Goal: Task Accomplishment & Management: Complete application form

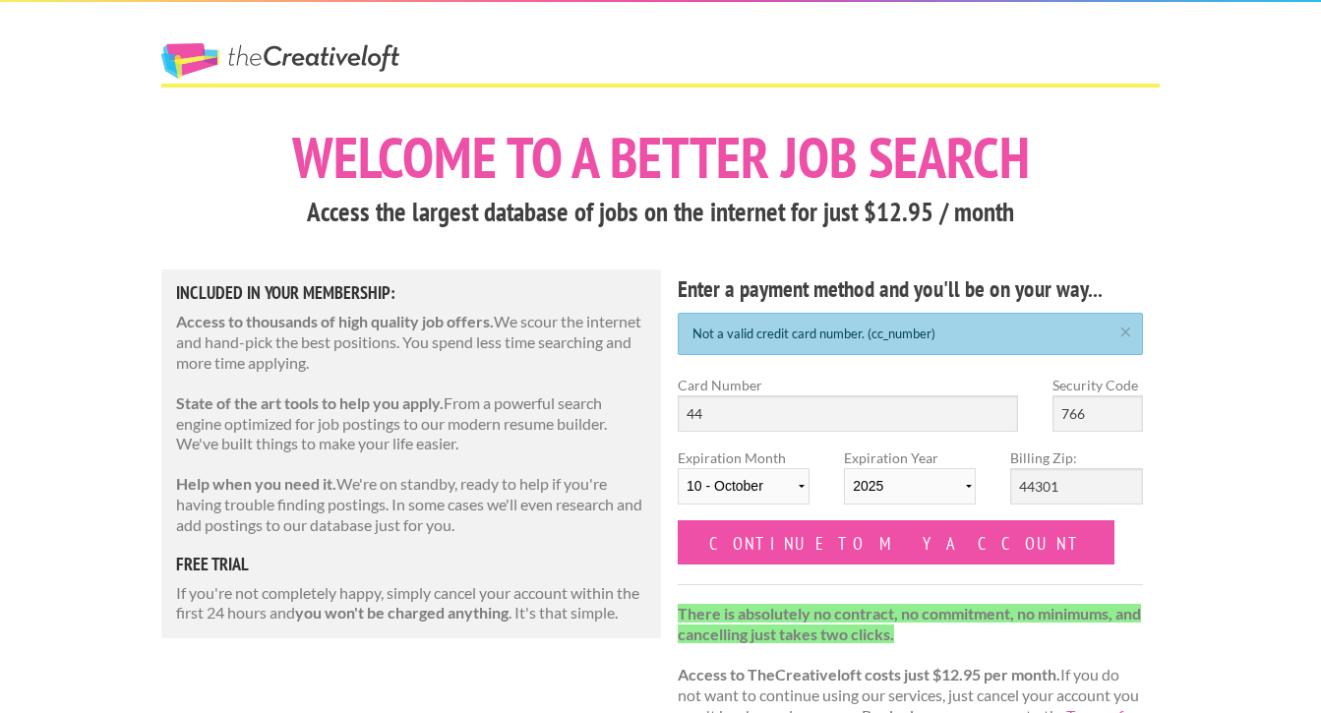
click at [798, 444] on div "Card Number 44" at bounding box center [848, 411] width 375 height 73
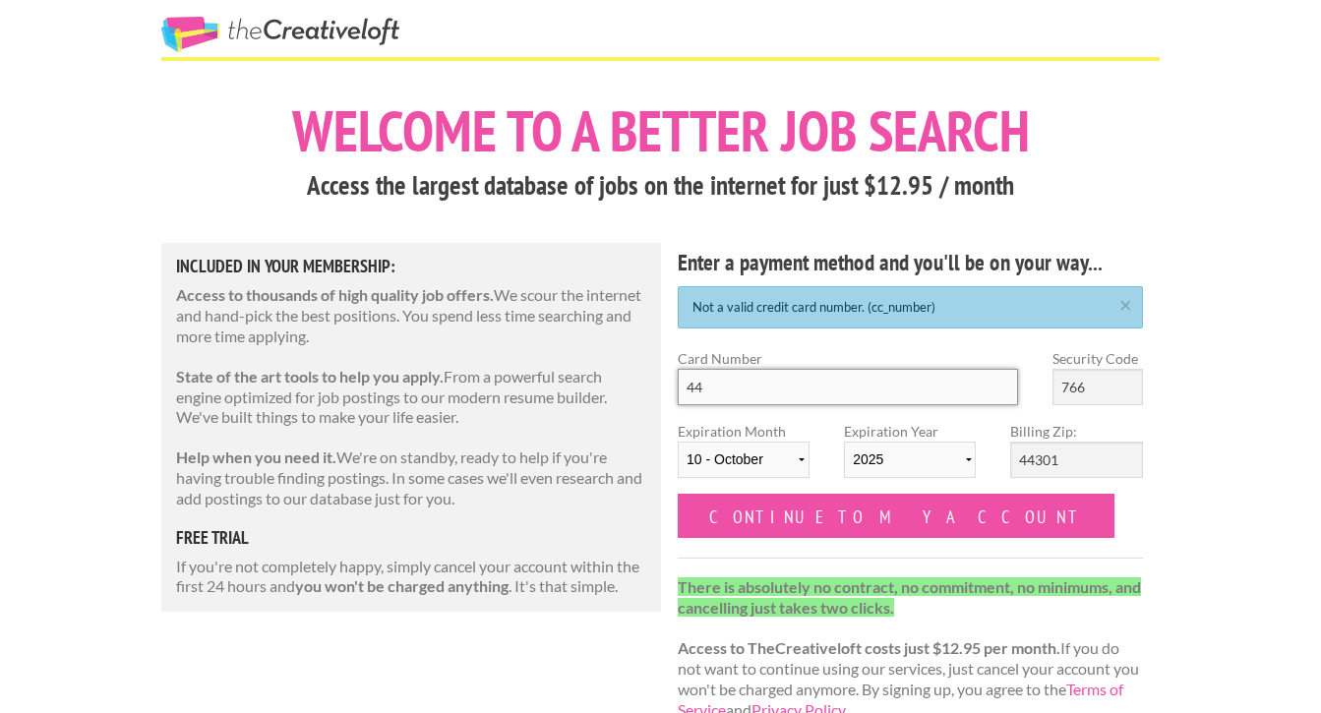
click at [713, 405] on input "44" at bounding box center [848, 387] width 340 height 36
type input "4430440006427256"
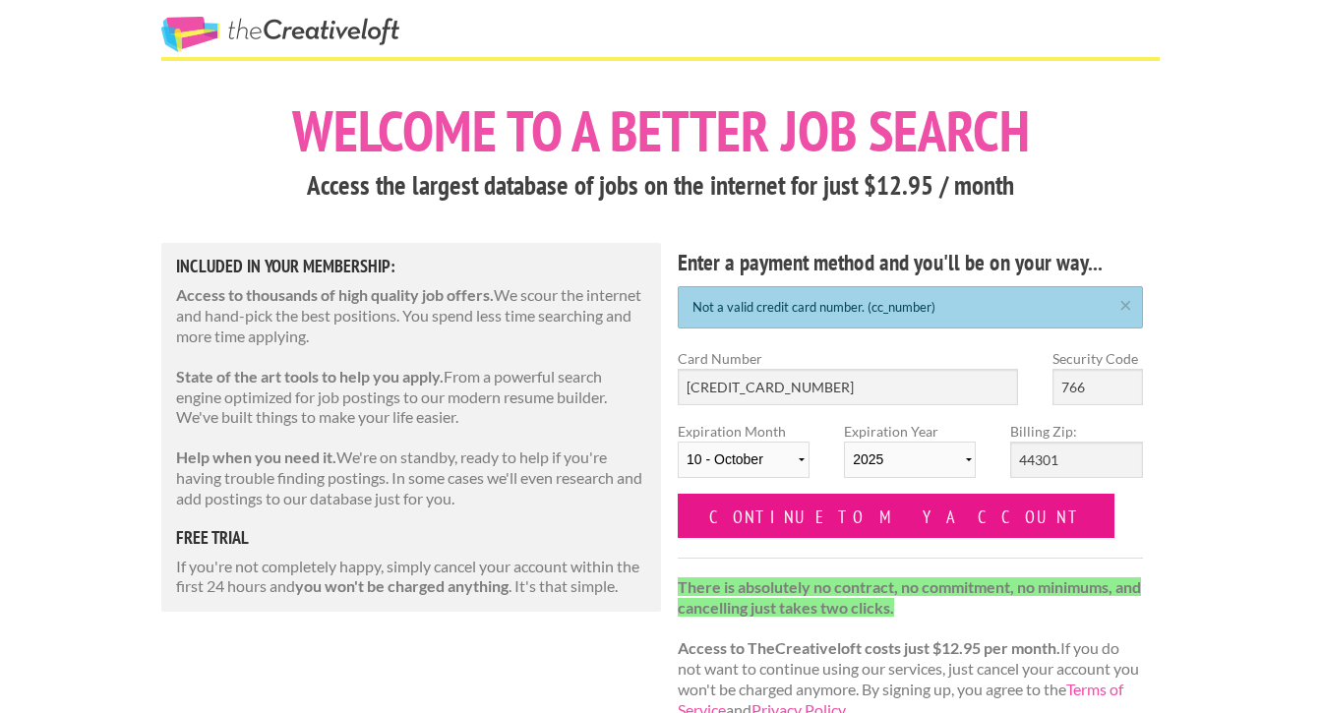
click at [784, 538] on input "Continue to my account" at bounding box center [896, 516] width 437 height 44
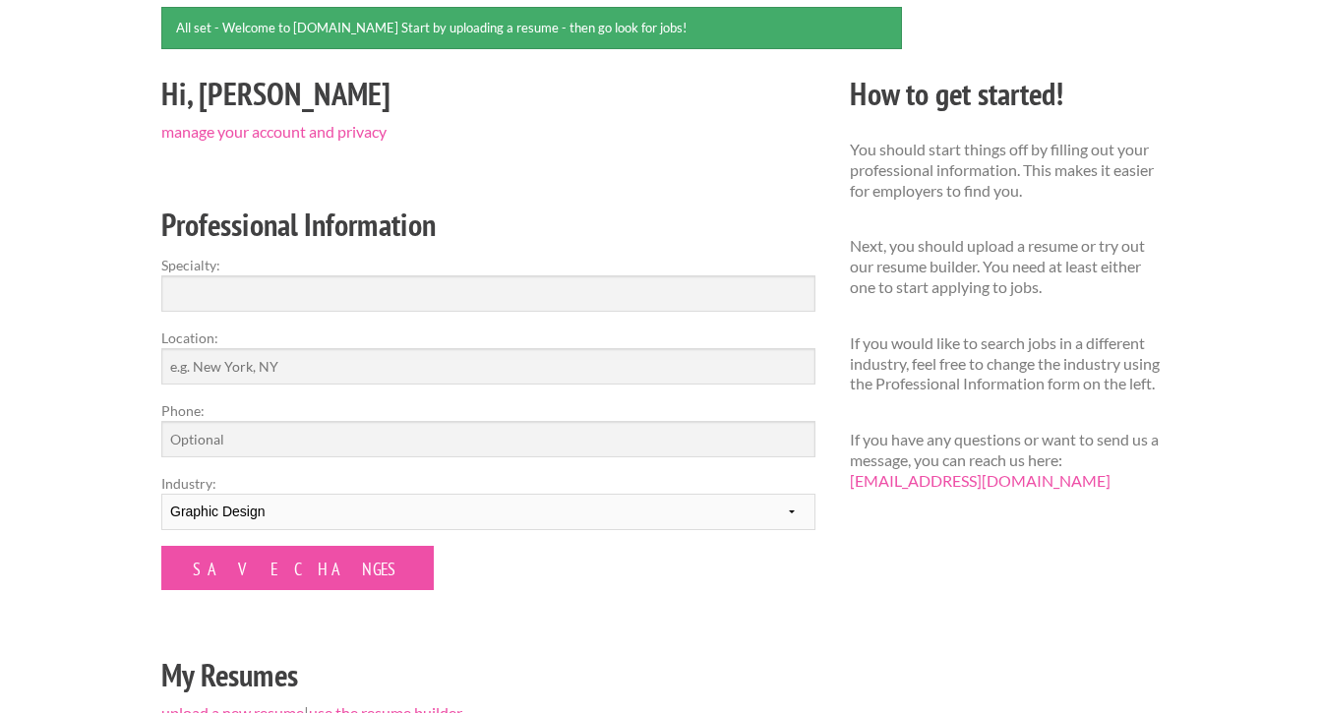
scroll to position [181, 0]
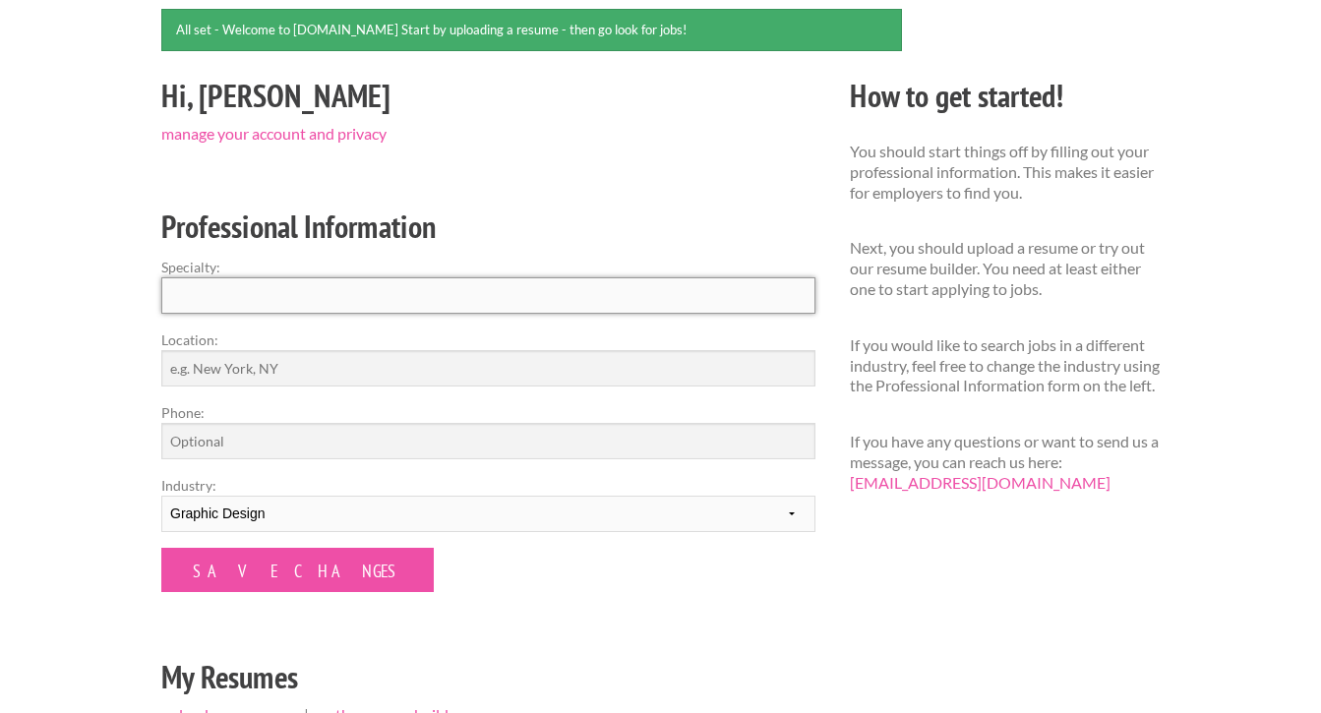
click at [380, 314] on input "Specialty:" at bounding box center [488, 295] width 654 height 36
type input "Graphic Design"
click at [74, 434] on div "Employers My Account Log Out The Creative Loft Search Jobs Browse Jobs Get Help…" at bounding box center [660, 460] width 1321 height 1283
click at [189, 386] on input "Location:" at bounding box center [488, 368] width 654 height 36
click at [279, 459] on input "Phone:" at bounding box center [488, 441] width 654 height 36
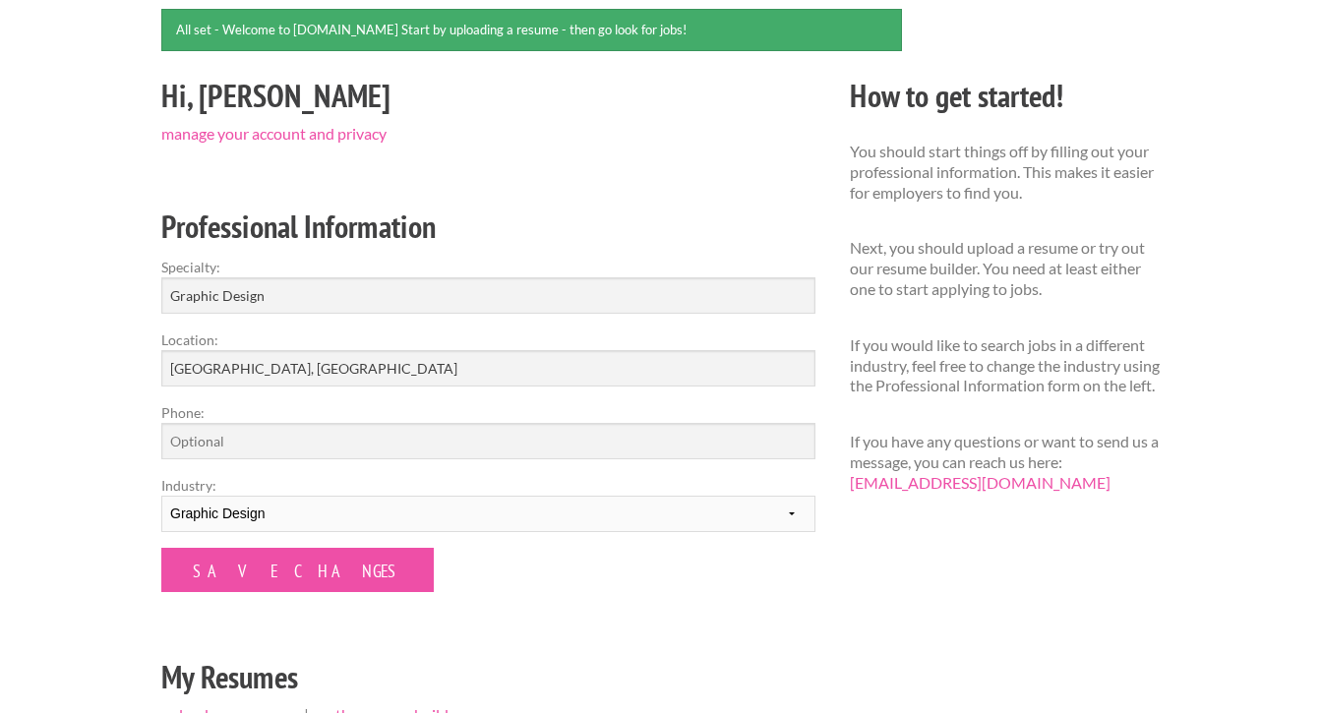
click at [37, 531] on div "Employers My Account Log Out The Creative Loft Search Jobs Browse Jobs Get Help…" at bounding box center [660, 460] width 1321 height 1283
click at [237, 386] on input "Pittsburgh, PA" at bounding box center [488, 368] width 654 height 36
click at [223, 386] on input "Pittsburgh, PA (Open to relocation)" at bounding box center [488, 368] width 654 height 36
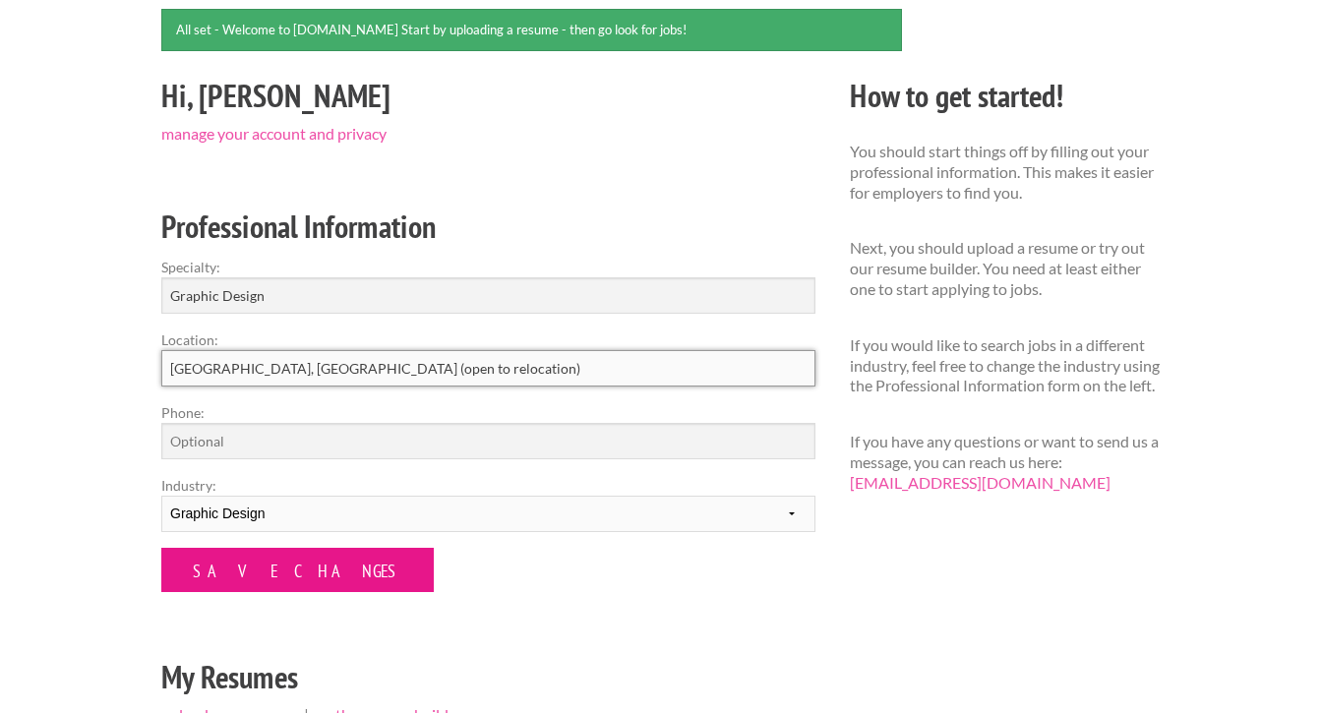
type input "[GEOGRAPHIC_DATA], [GEOGRAPHIC_DATA] (open to relocation)"
click at [214, 592] on input "Save Changes" at bounding box center [297, 570] width 272 height 44
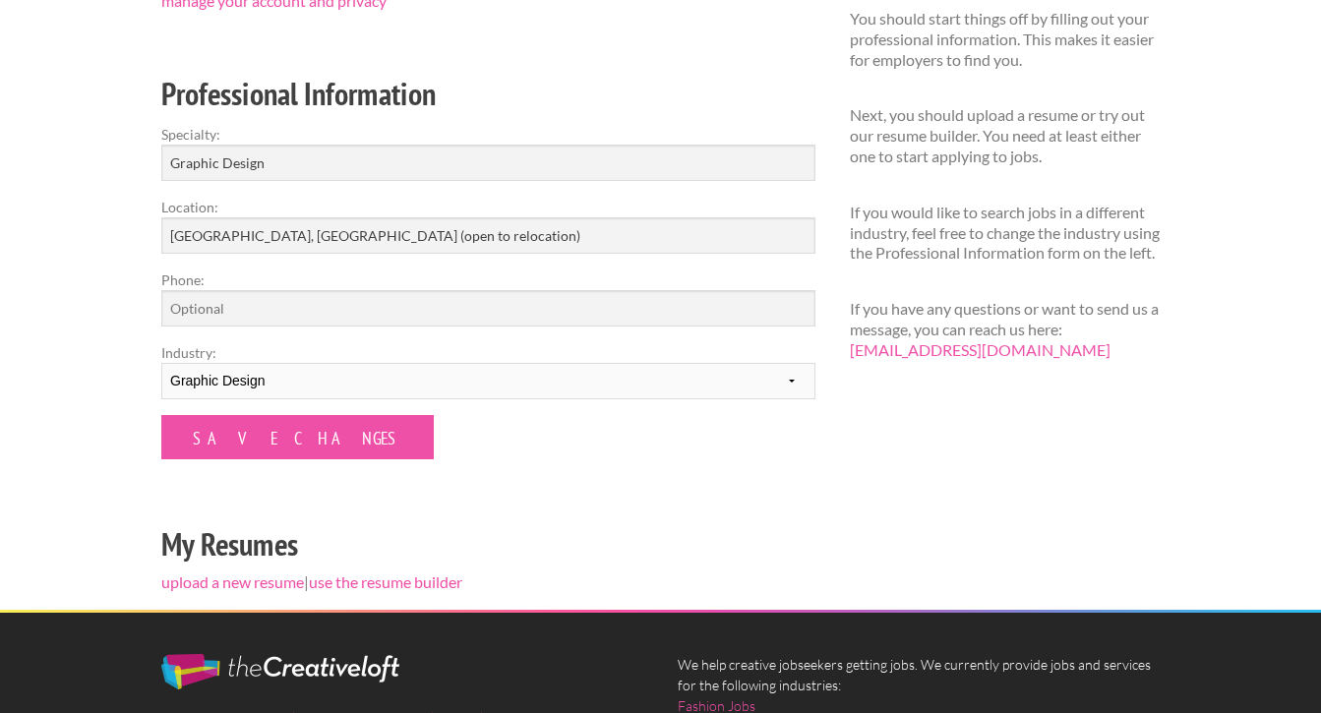
scroll to position [421, 0]
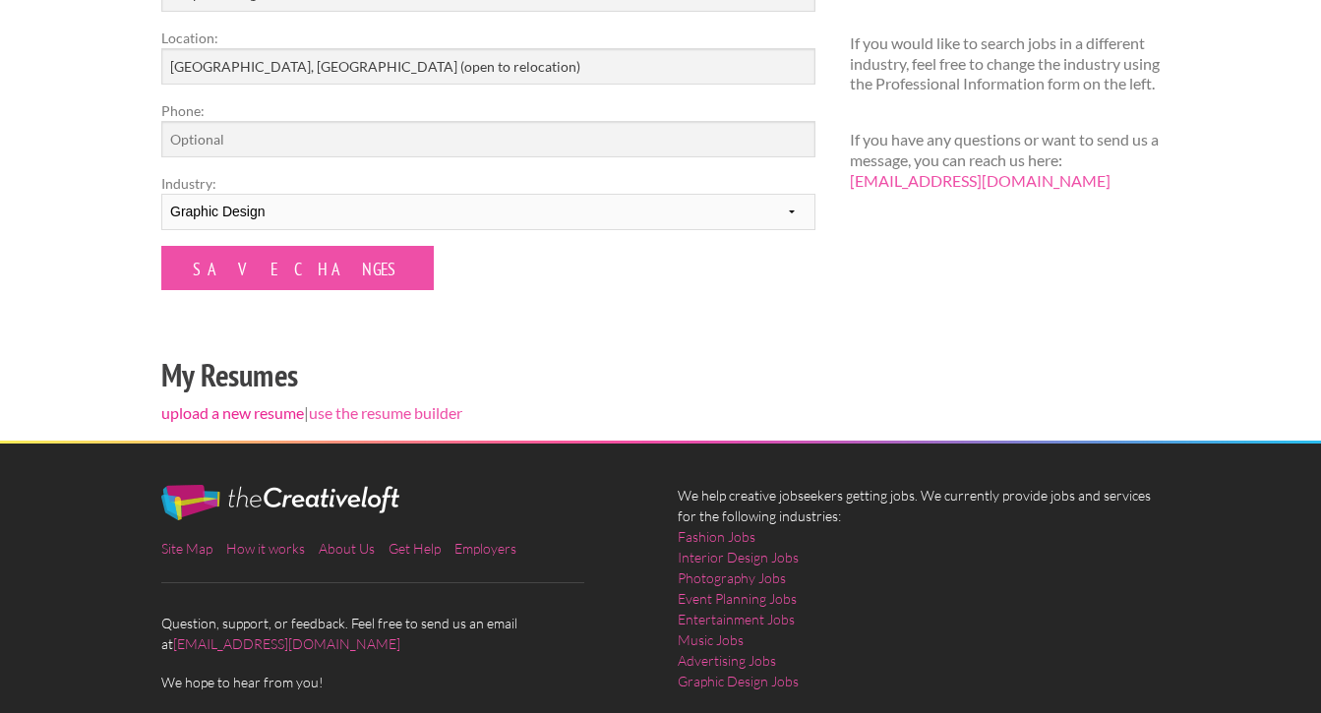
click at [223, 422] on link "upload a new resume" at bounding box center [232, 412] width 143 height 19
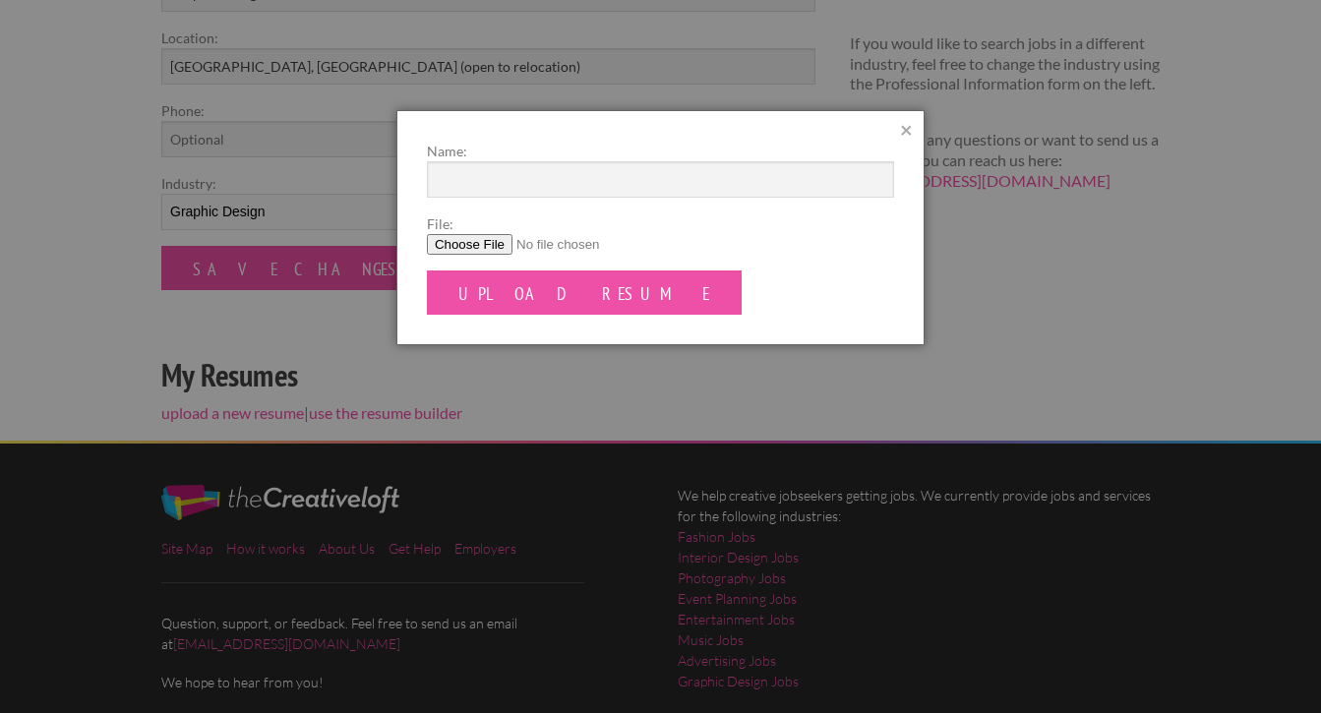
click at [494, 255] on input "File:" at bounding box center [660, 244] width 467 height 21
type input "C:\fakepath\Nicolle Reich Resume.pdf"
click at [524, 198] on input "Name:" at bounding box center [660, 179] width 467 height 36
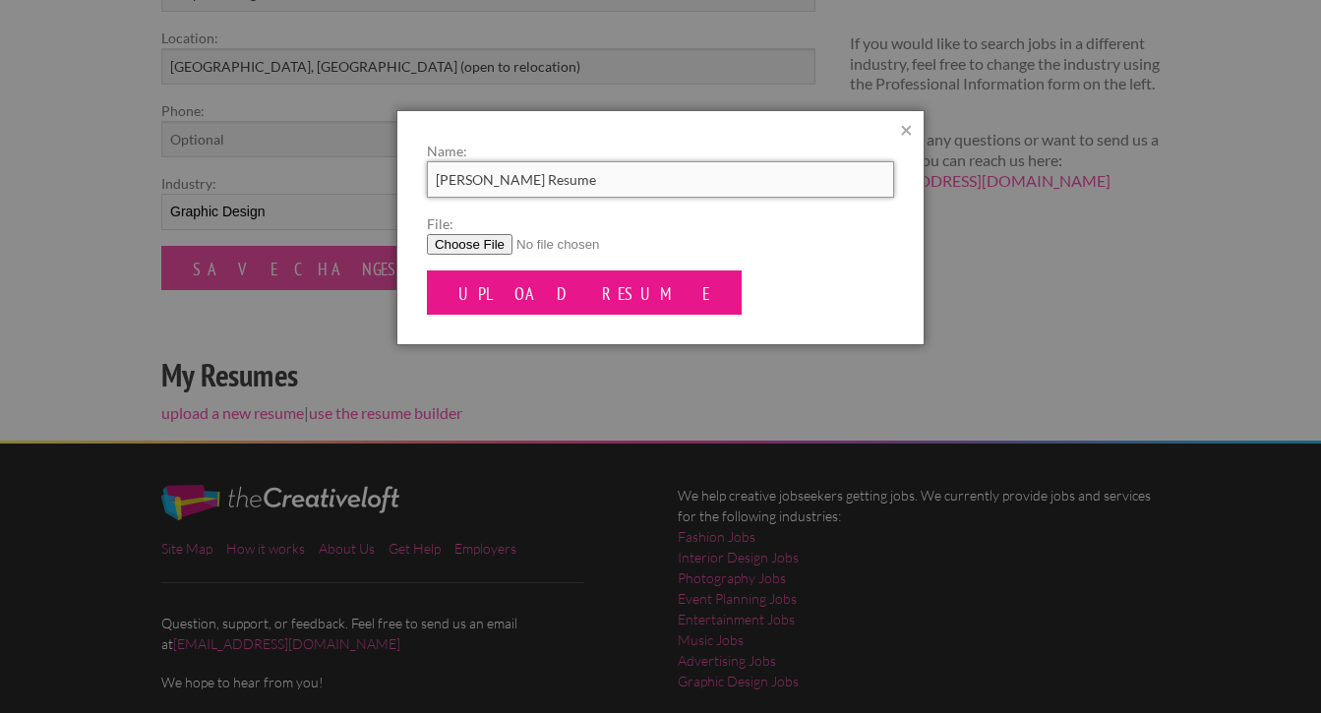
type input "[PERSON_NAME] Resume"
click at [533, 315] on input "Upload Resume" at bounding box center [584, 292] width 315 height 44
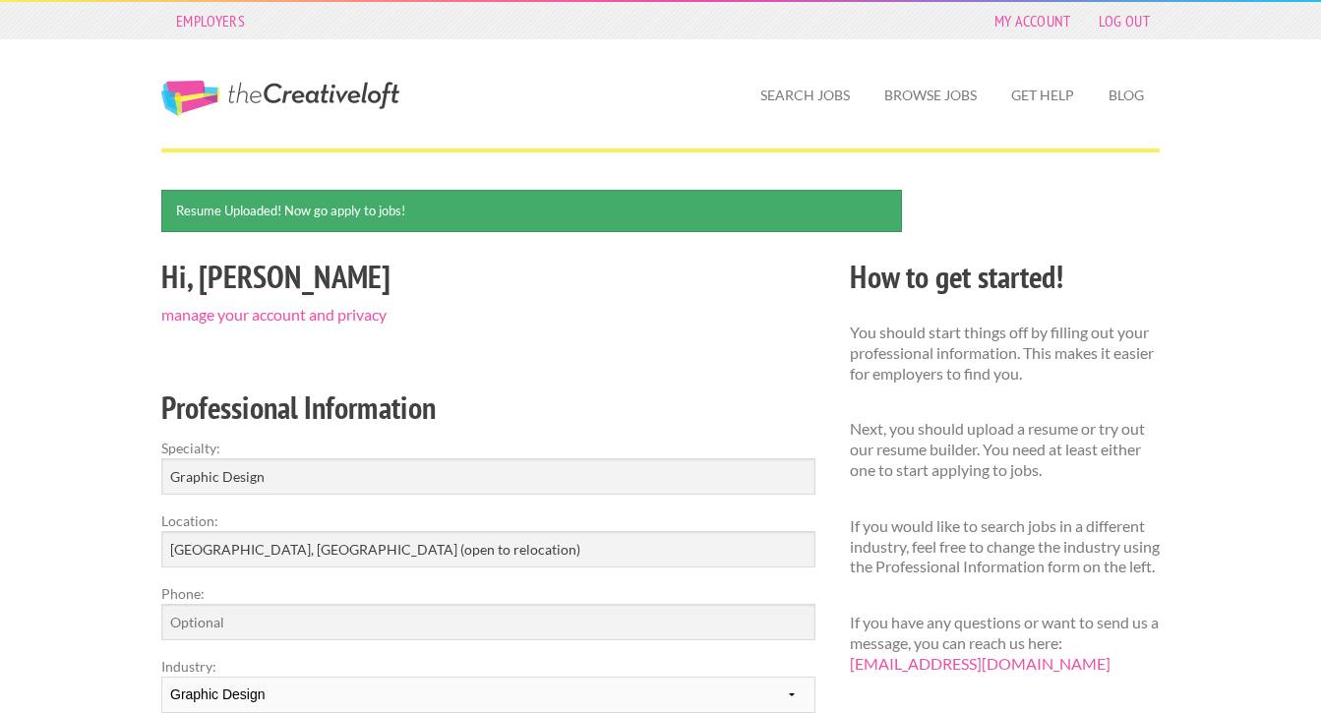
scroll to position [620, 0]
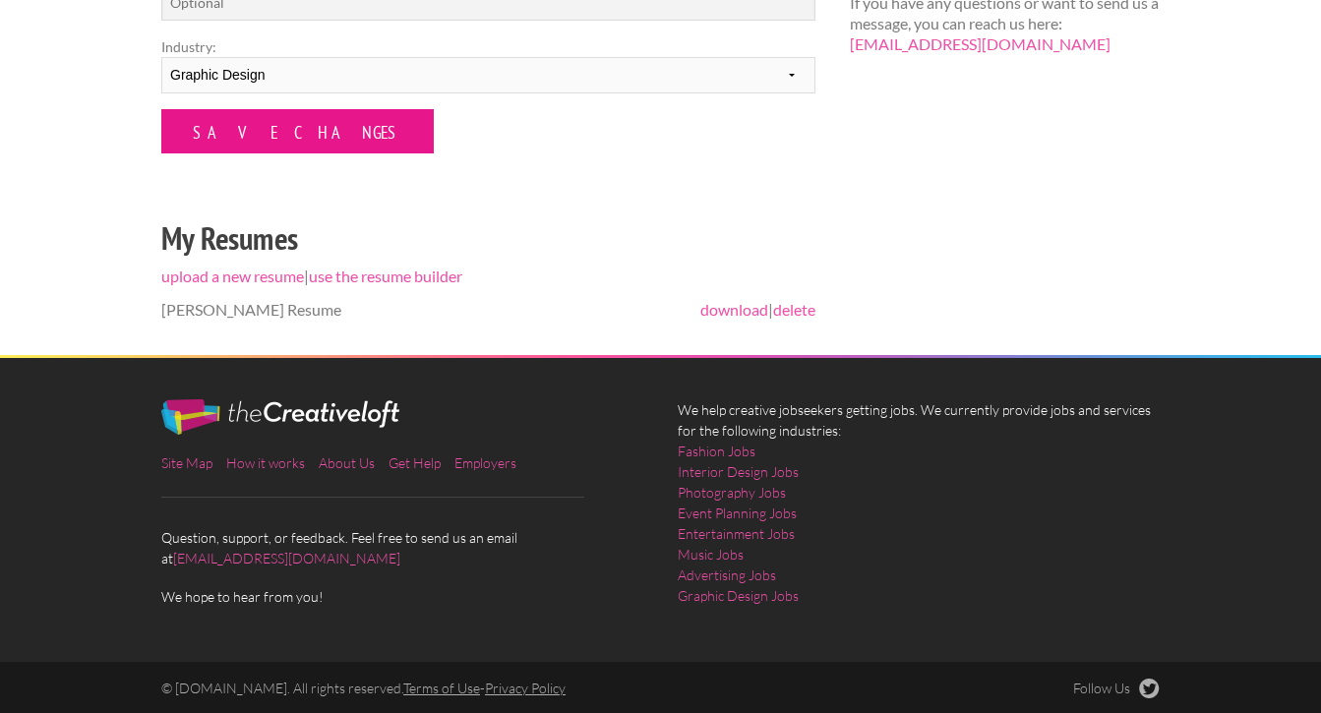
click at [208, 153] on input "Save Changes" at bounding box center [297, 131] width 272 height 44
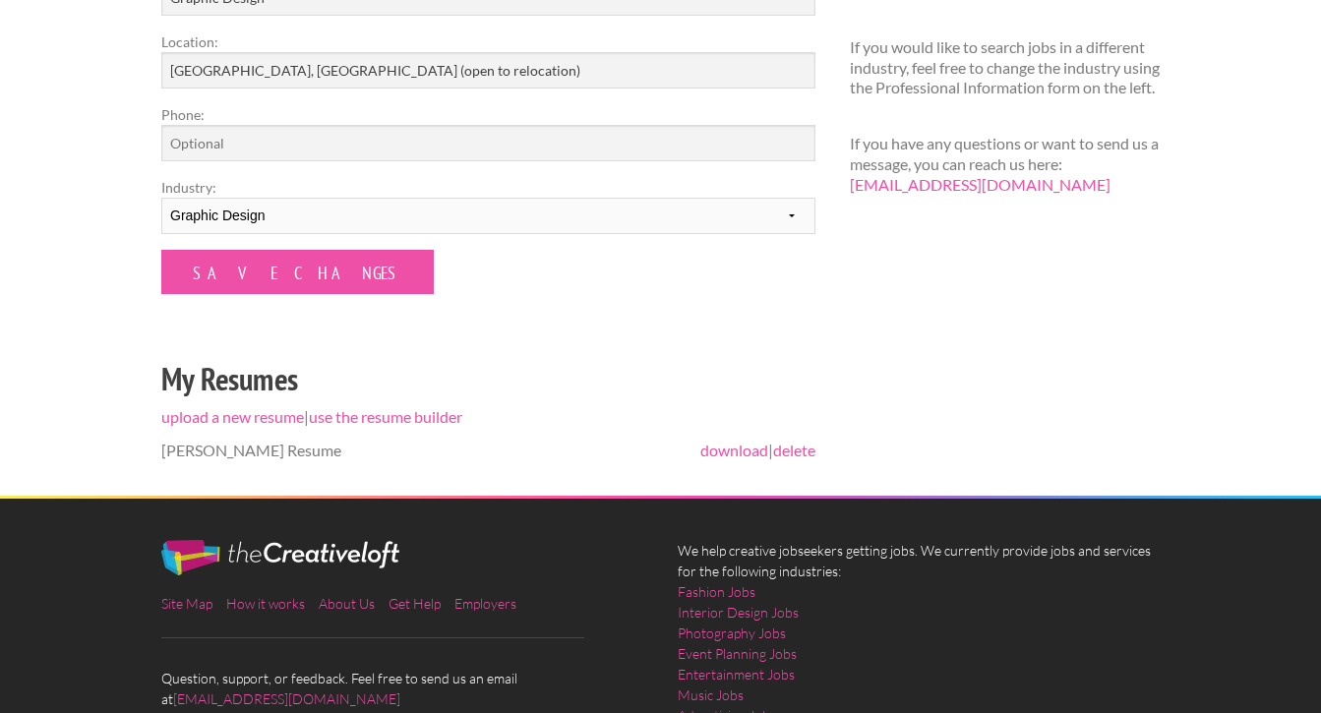
scroll to position [540, 0]
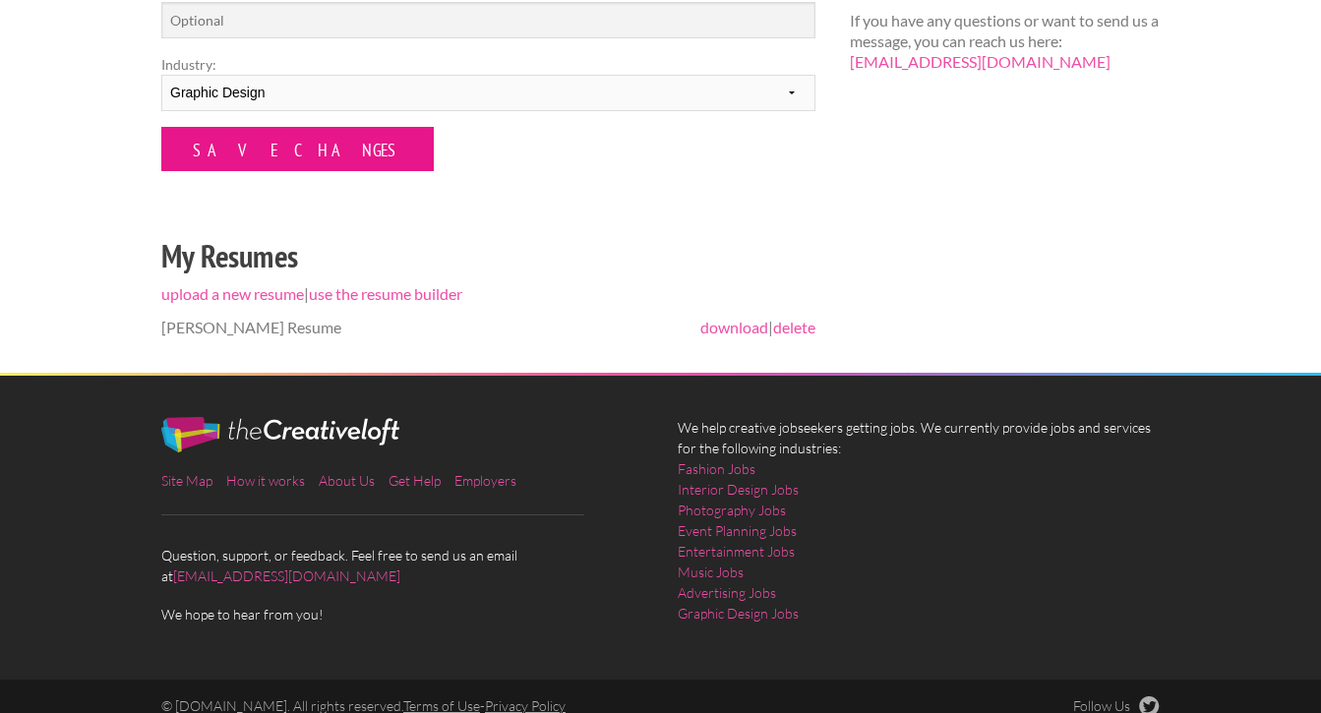
click at [190, 171] on input "Save Changes" at bounding box center [297, 149] width 272 height 44
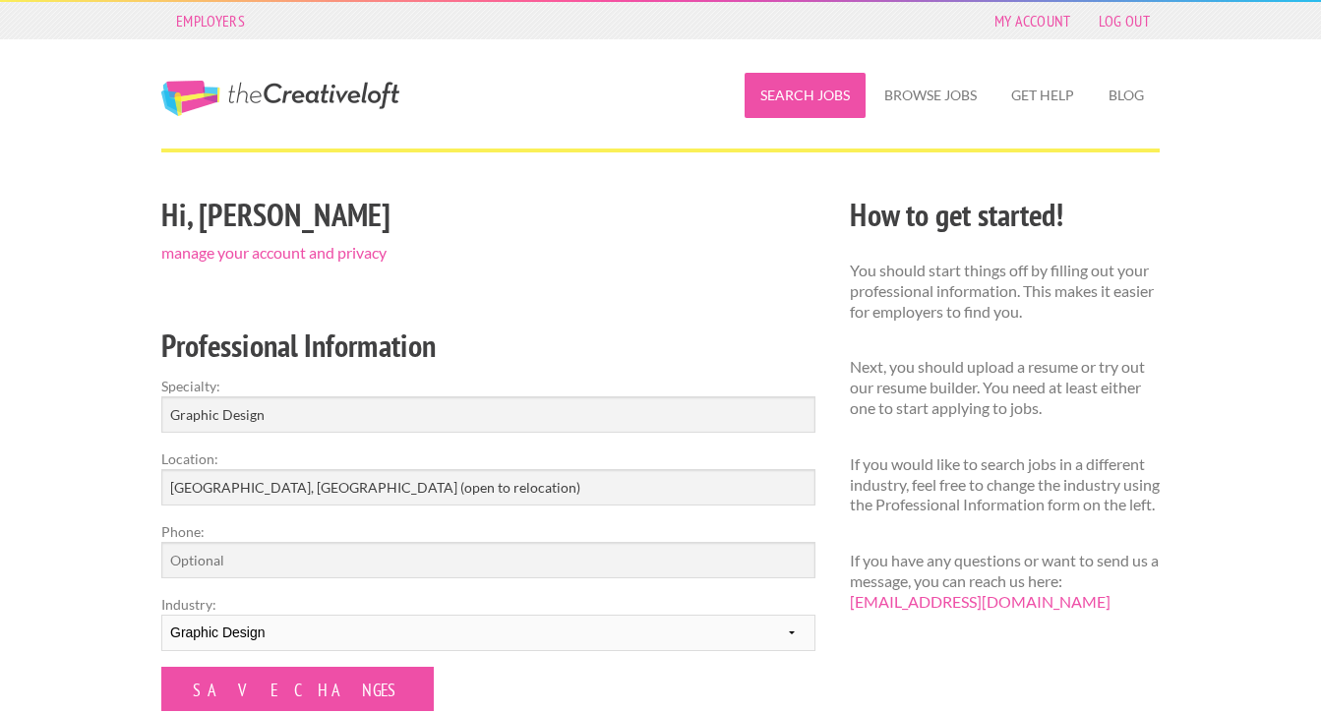
click at [865, 94] on link "Search Jobs" at bounding box center [804, 95] width 121 height 45
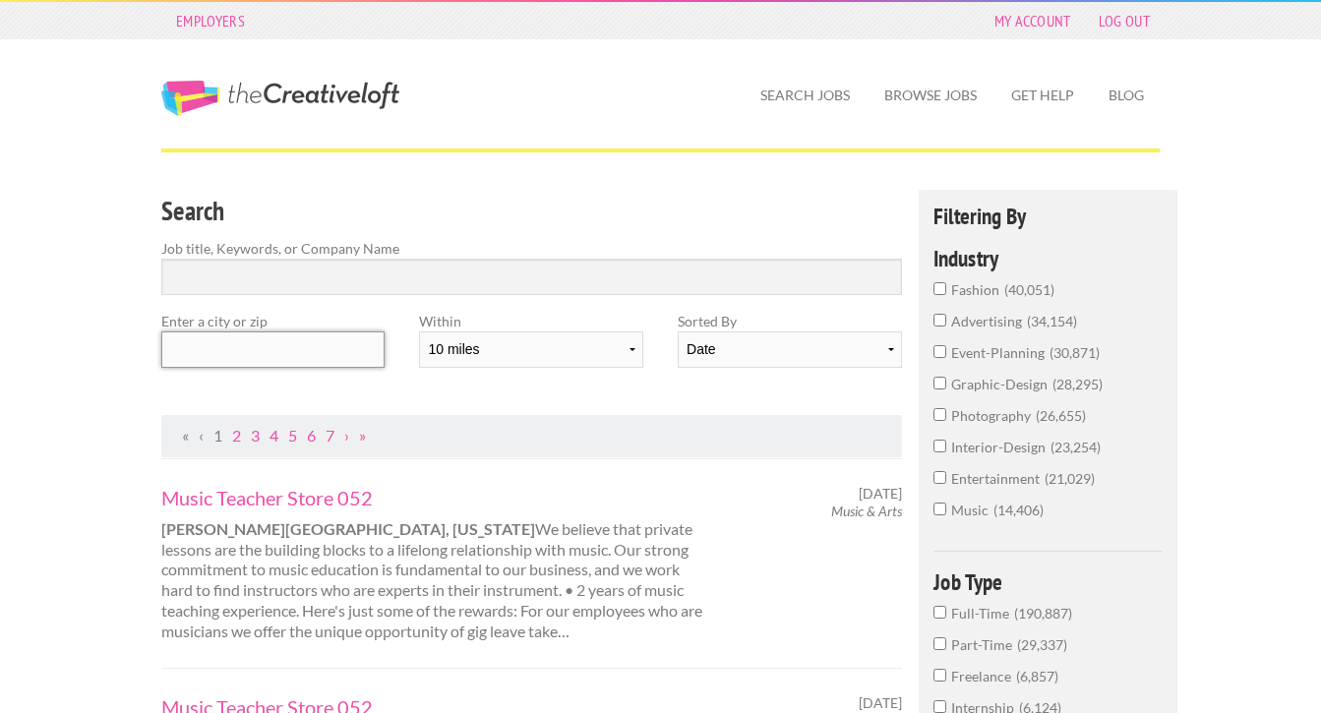
click at [261, 364] on input "text" at bounding box center [272, 349] width 223 height 36
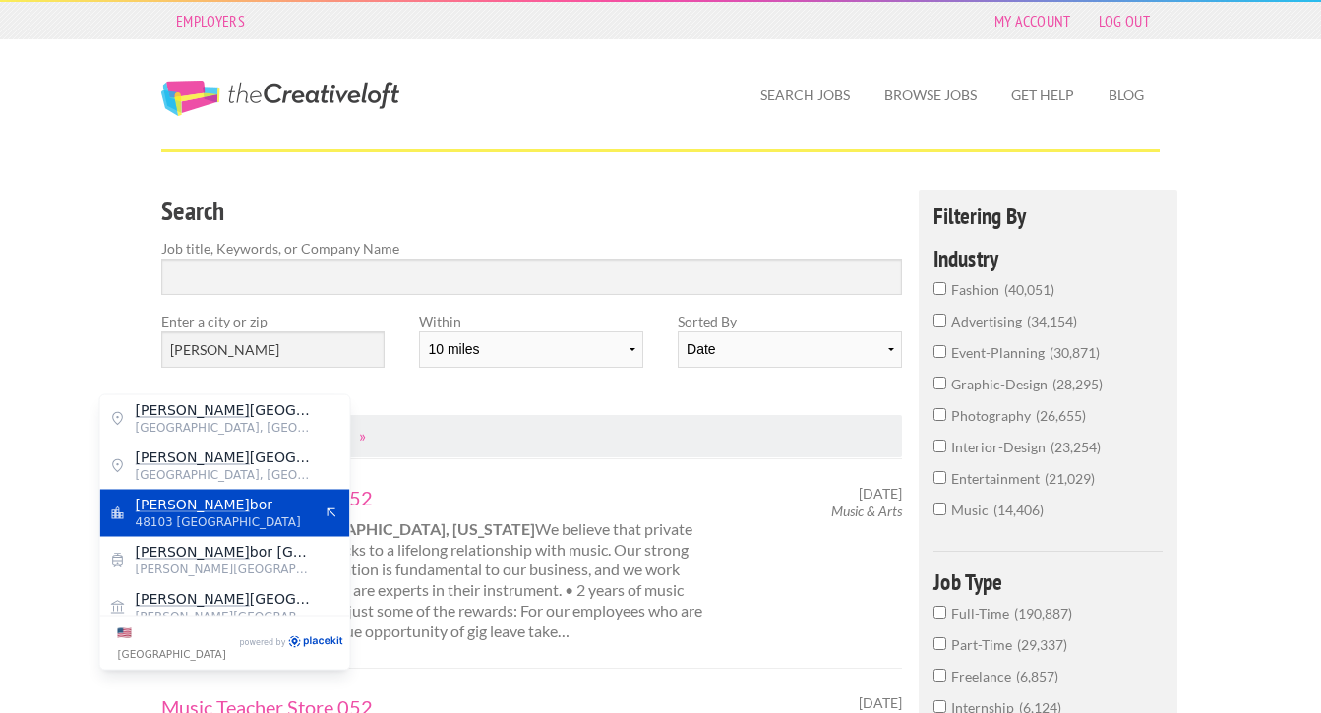
click at [218, 531] on span "48103 United States of America" at bounding box center [224, 522] width 177 height 18
type input "Ann Arbor"
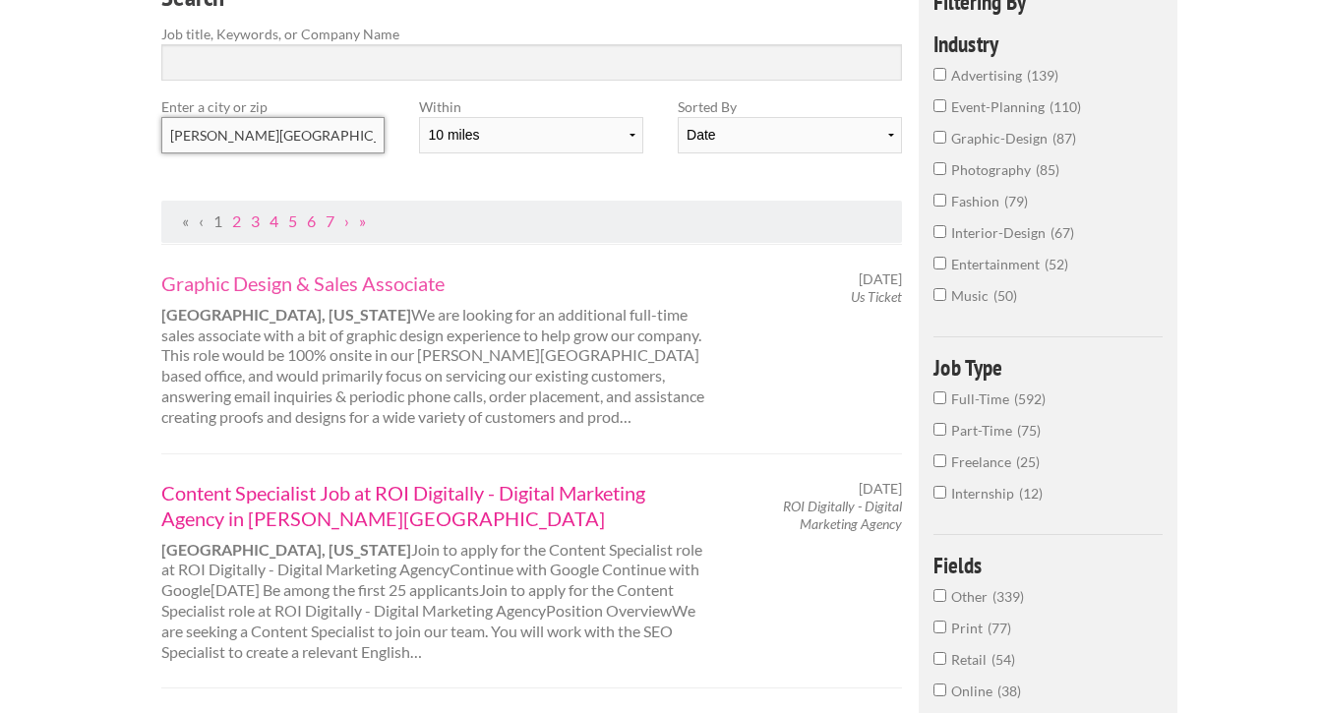
scroll to position [225, 0]
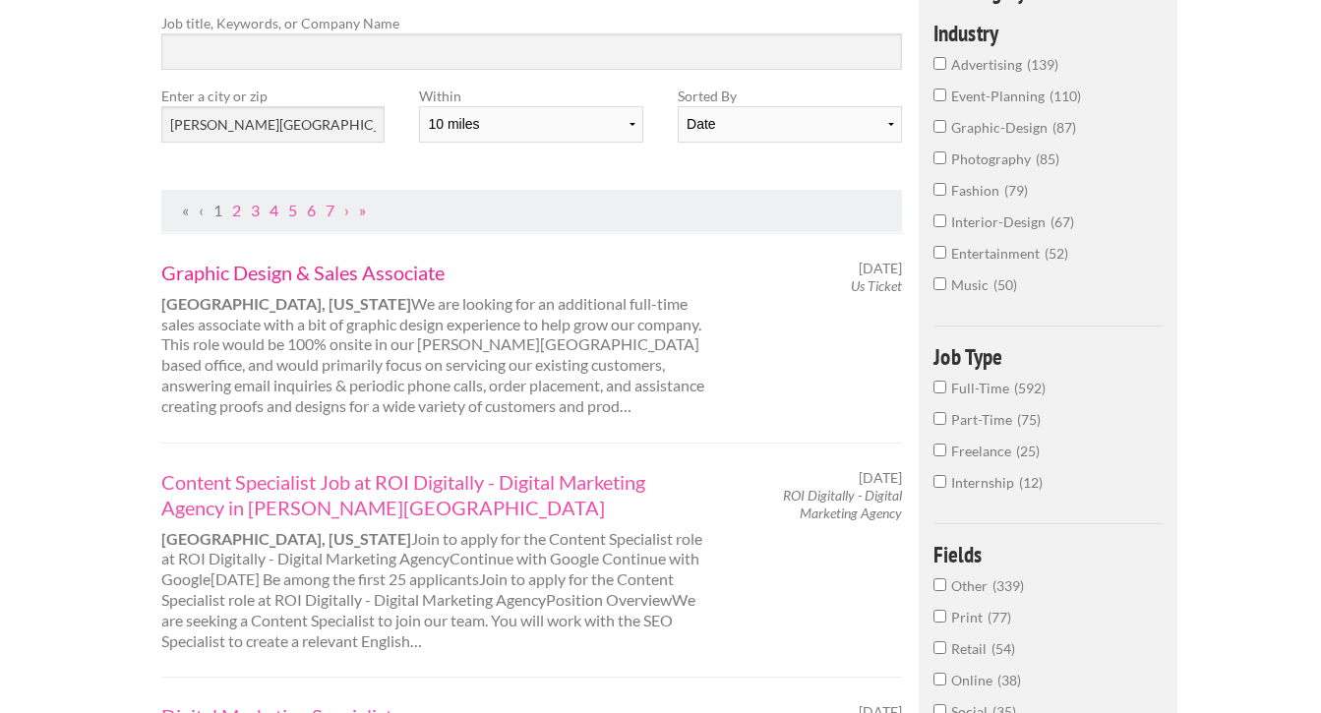
click at [277, 285] on link "Graphic Design & Sales Associate" at bounding box center [434, 273] width 547 height 26
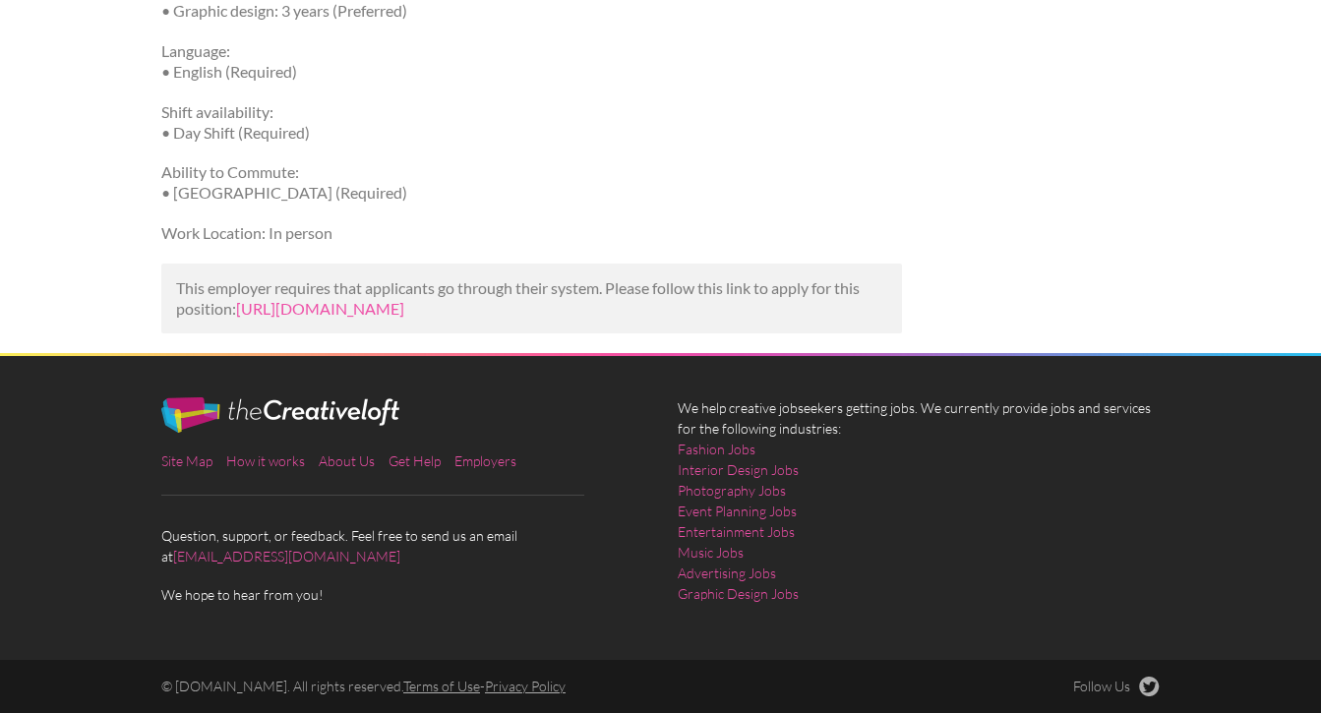
scroll to position [3427, 0]
click at [380, 299] on link "https://www.indeed.com/viewjob?jk=5a51c3c0a8cb5edf&utm_campaign=google_jobs_app…" at bounding box center [320, 308] width 168 height 19
click at [404, 318] on link "https://www.indeed.com/viewjob?jk=5a51c3c0a8cb5edf&utm_campaign=google_jobs_app…" at bounding box center [320, 308] width 168 height 19
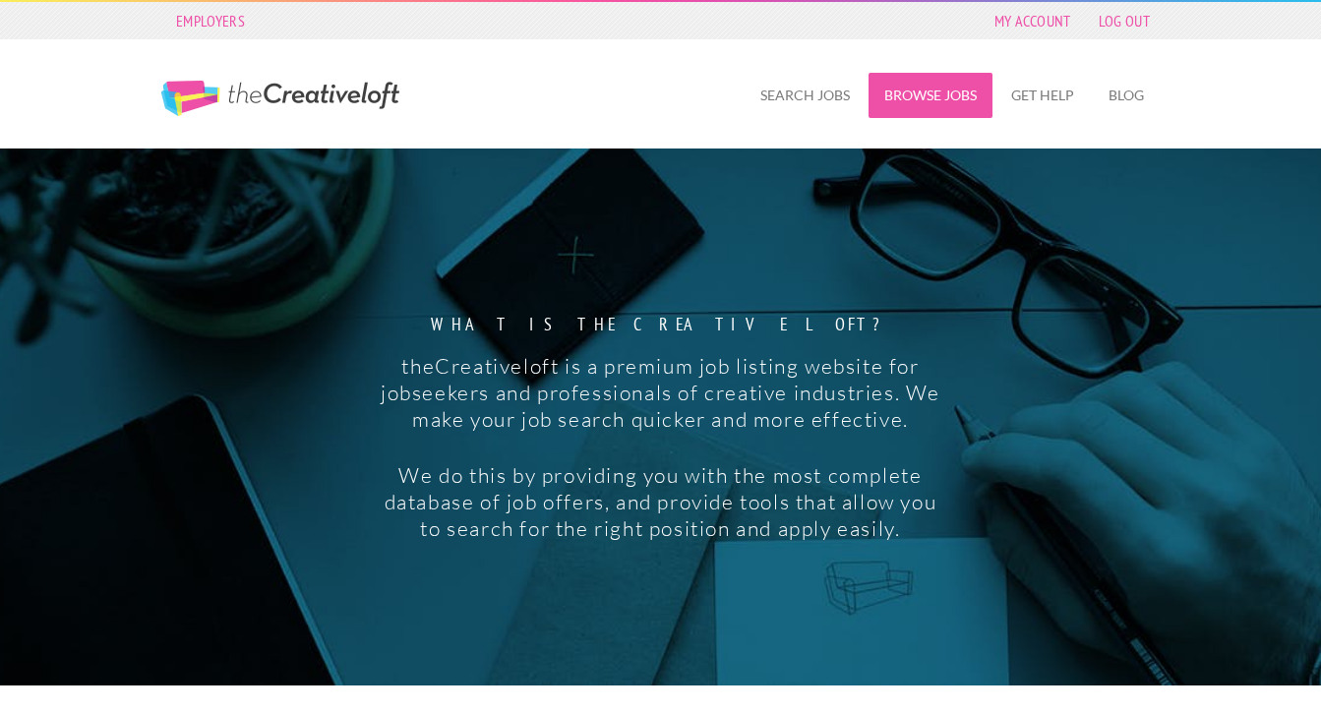
click at [991, 96] on link "Browse Jobs" at bounding box center [930, 95] width 124 height 45
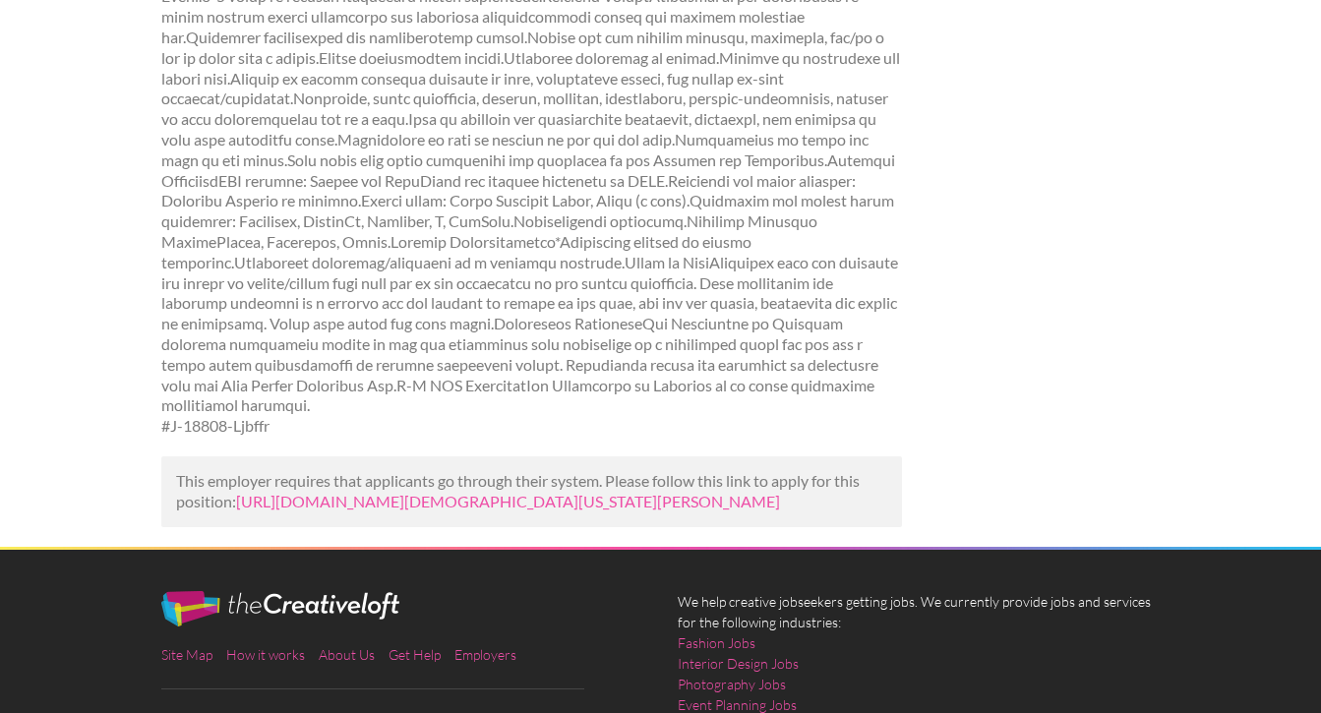
scroll to position [1316, 0]
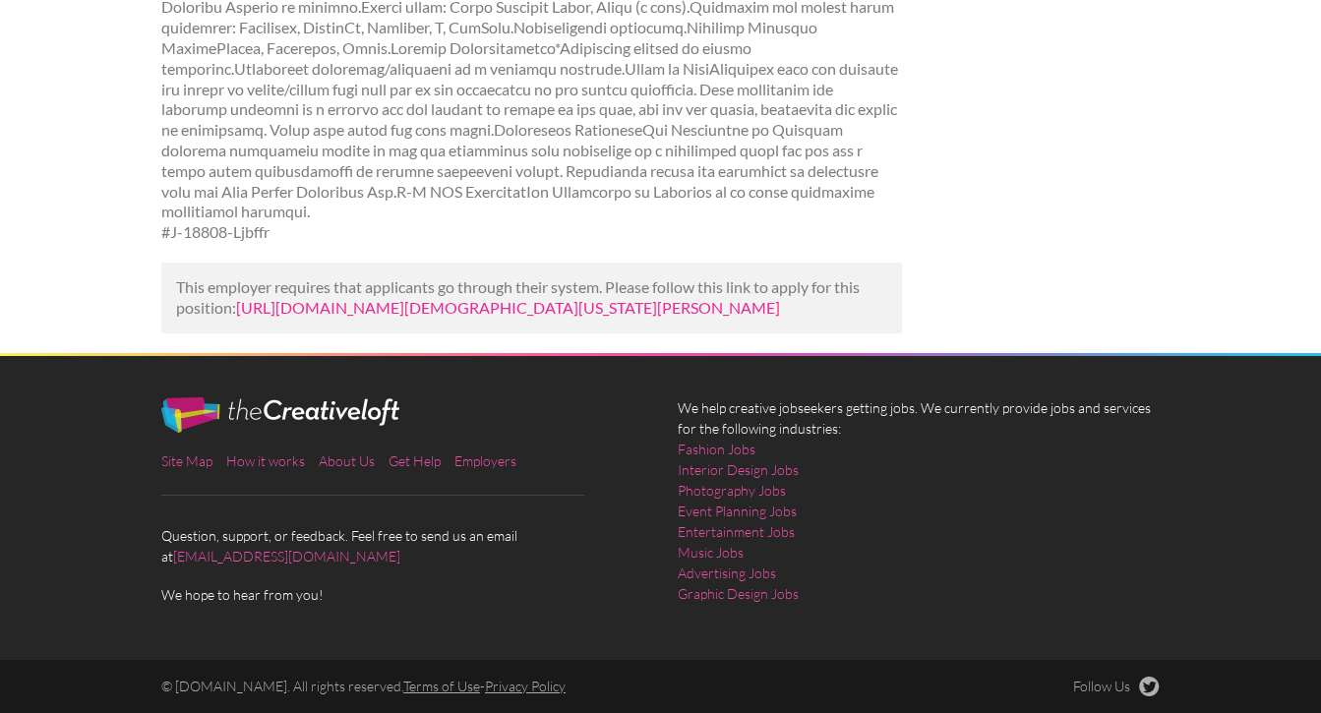
click at [521, 317] on link "[URL][DOMAIN_NAME][DEMOGRAPHIC_DATA][US_STATE][PERSON_NAME]" at bounding box center [508, 307] width 544 height 19
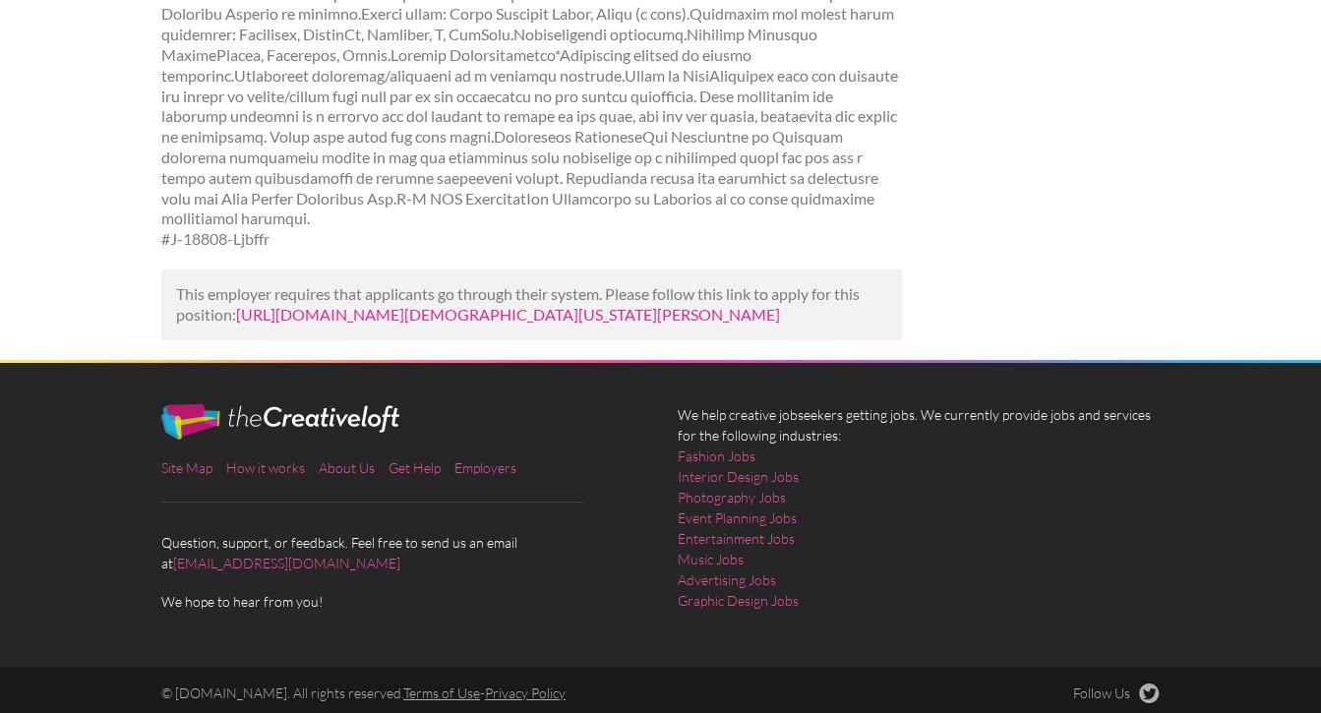
scroll to position [30, 0]
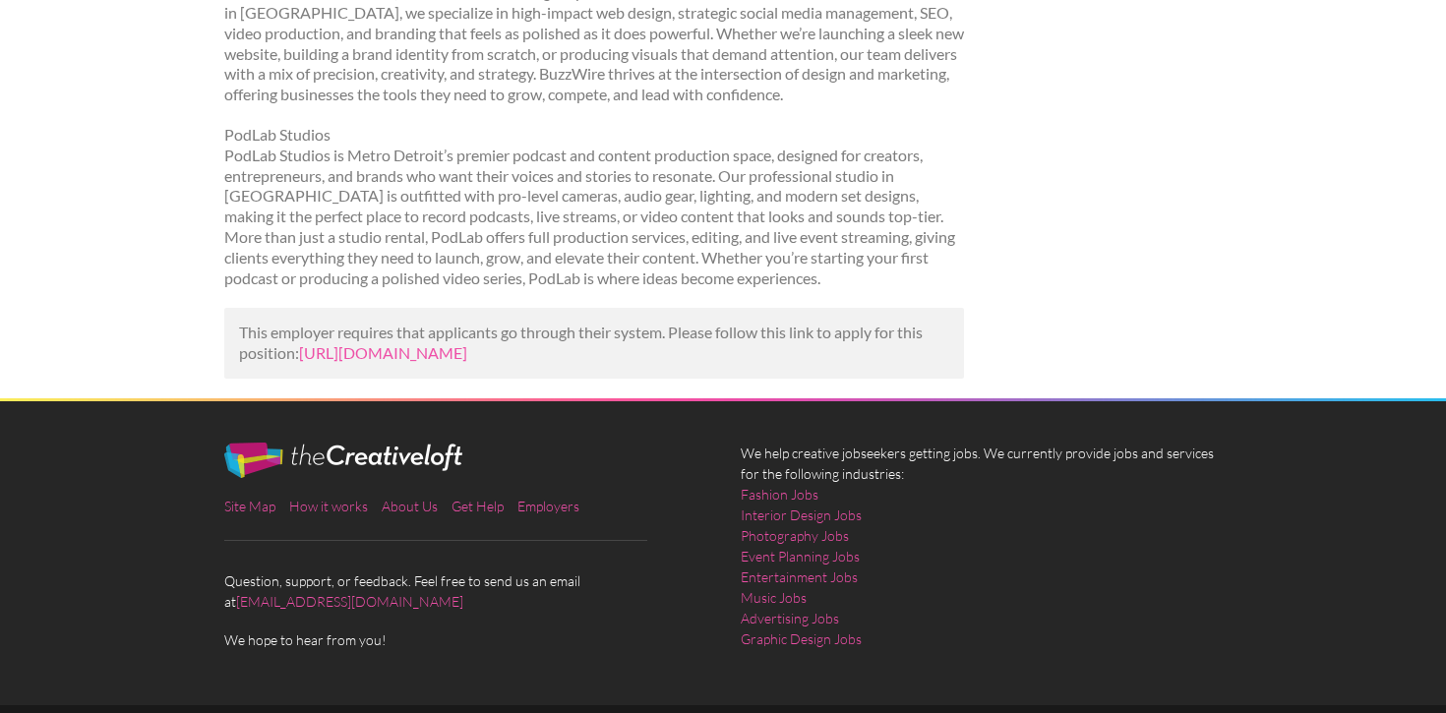
scroll to position [1753, 0]
